Goal: Information Seeking & Learning: Learn about a topic

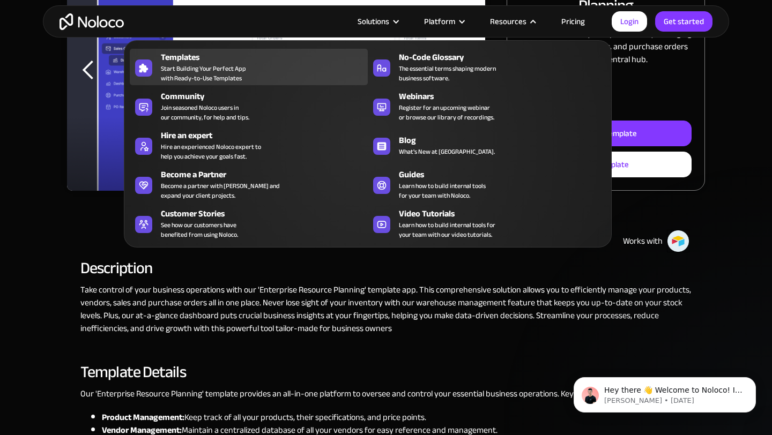
click at [218, 64] on span "Start Building Your Perfect App with Ready-to-Use Templates" at bounding box center [203, 73] width 85 height 19
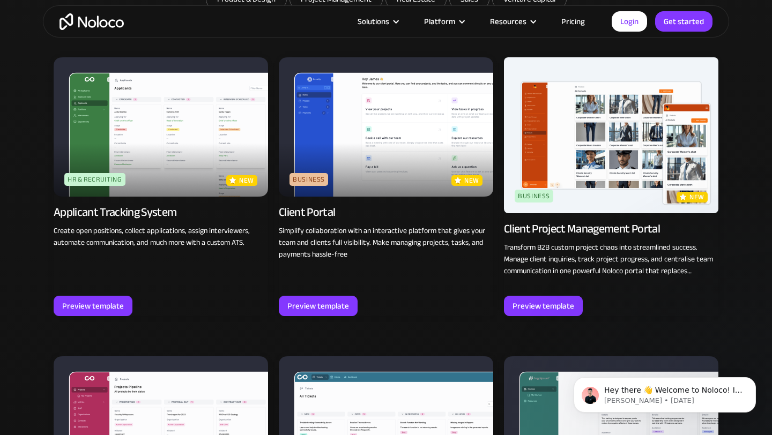
scroll to position [719, 0]
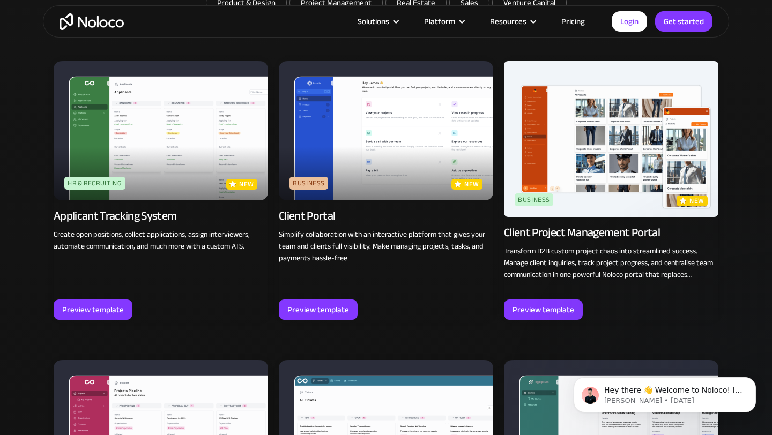
click at [339, 141] on img at bounding box center [386, 130] width 215 height 139
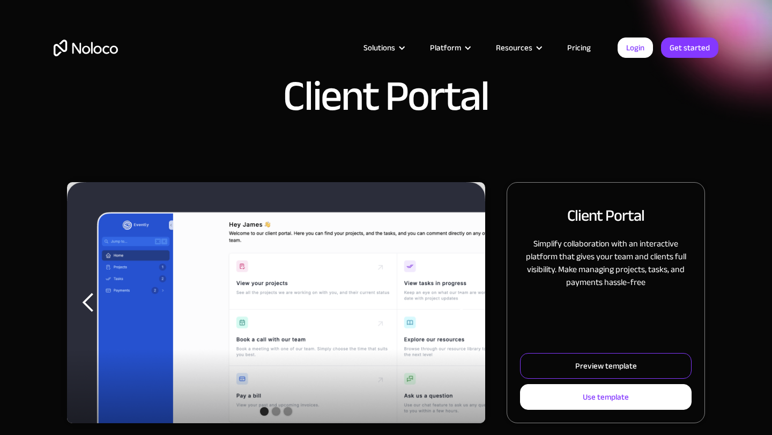
click at [565, 362] on link "Preview template" at bounding box center [606, 366] width 172 height 26
